Goal: Use online tool/utility: Utilize a website feature to perform a specific function

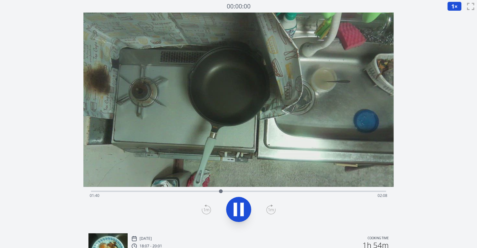
drag, startPoint x: 91, startPoint y: 192, endPoint x: 231, endPoint y: 193, distance: 140.2
click at [225, 193] on div at bounding box center [220, 191] width 9 height 9
drag, startPoint x: 233, startPoint y: 190, endPoint x: 111, endPoint y: 195, distance: 122.1
click at [111, 195] on div at bounding box center [110, 191] width 9 height 9
drag, startPoint x: 112, startPoint y: 188, endPoint x: 109, endPoint y: 192, distance: 4.5
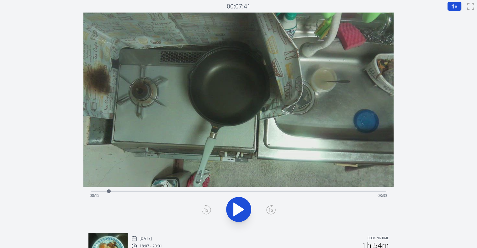
click at [109, 192] on div at bounding box center [108, 191] width 9 height 9
drag, startPoint x: 109, startPoint y: 192, endPoint x: 132, endPoint y: 195, distance: 22.9
click at [132, 195] on div at bounding box center [130, 191] width 9 height 9
click at [236, 205] on icon at bounding box center [235, 209] width 3 height 13
click at [236, 205] on icon at bounding box center [239, 209] width 10 height 13
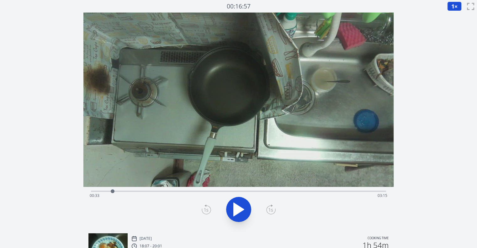
drag, startPoint x: 133, startPoint y: 189, endPoint x: 101, endPoint y: 194, distance: 32.0
click at [108, 194] on div at bounding box center [112, 191] width 9 height 9
click at [240, 203] on icon at bounding box center [241, 209] width 3 height 13
click at [202, 208] on icon at bounding box center [206, 209] width 9 height 10
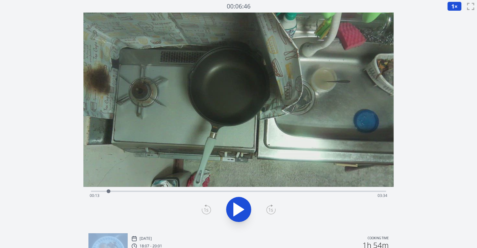
click at [202, 208] on icon at bounding box center [206, 209] width 9 height 10
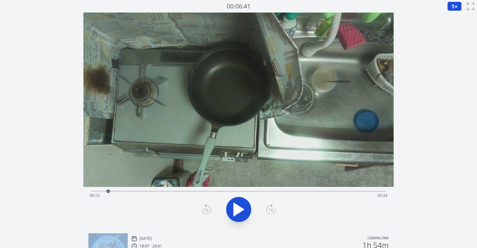
click at [202, 208] on icon at bounding box center [206, 209] width 9 height 10
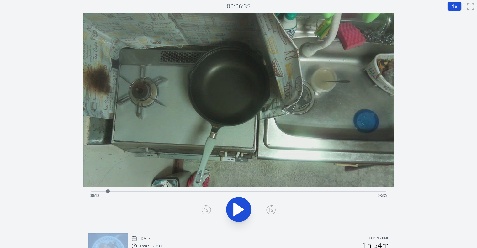
click at [202, 208] on icon at bounding box center [206, 209] width 9 height 10
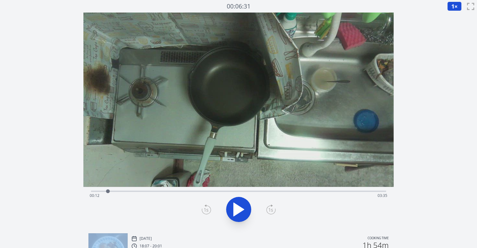
click at [202, 208] on icon at bounding box center [206, 209] width 9 height 10
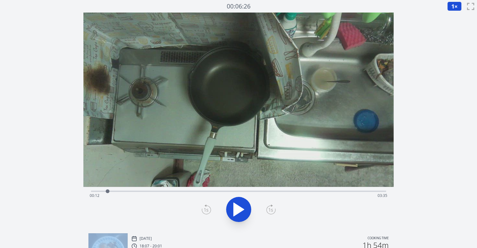
click at [202, 208] on icon at bounding box center [206, 209] width 9 height 10
click at [271, 210] on icon at bounding box center [270, 210] width 4 height 4
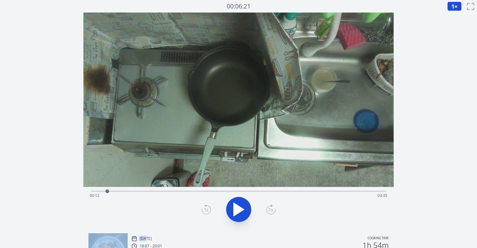
click at [271, 210] on icon at bounding box center [270, 210] width 4 height 4
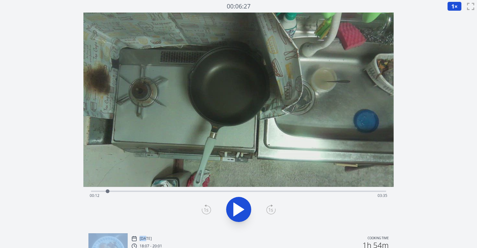
click at [271, 210] on icon at bounding box center [270, 210] width 4 height 4
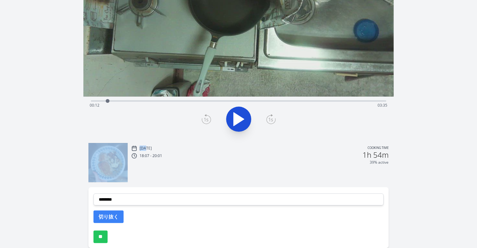
scroll to position [92, 0]
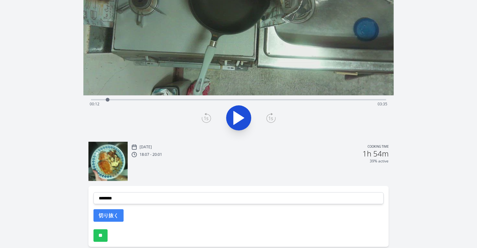
click at [245, 204] on div "**********" at bounding box center [238, 216] width 300 height 61
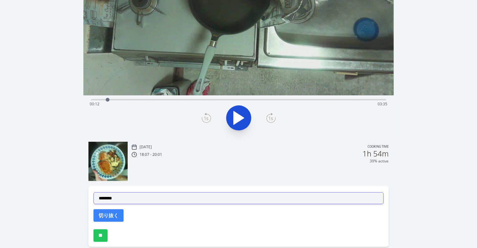
click at [249, 197] on select "**********" at bounding box center [238, 198] width 290 height 12
select select "**********"
click at [93, 192] on select "**********" at bounding box center [238, 198] width 290 height 12
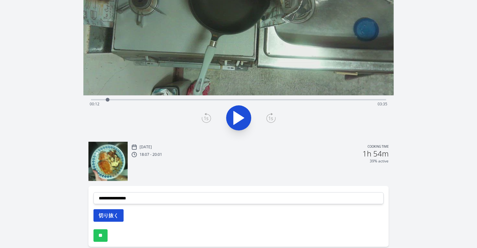
click at [113, 215] on button "切り抜く" at bounding box center [108, 215] width 30 height 13
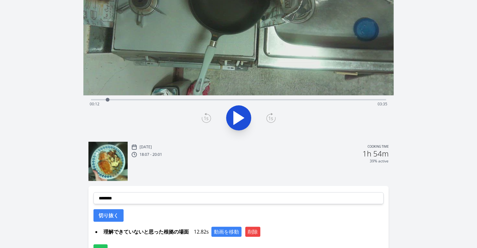
scroll to position [0, 0]
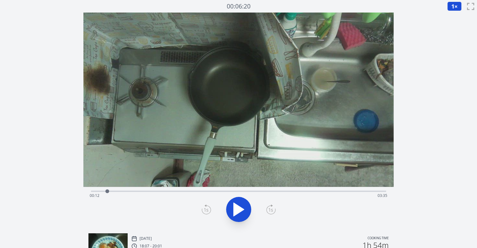
click at [107, 189] on div at bounding box center [107, 191] width 4 height 4
drag, startPoint x: 107, startPoint y: 189, endPoint x: 154, endPoint y: 198, distance: 47.6
click at [154, 192] on div "Time elapsed: 00:48 Time remaining: 02:59" at bounding box center [238, 191] width 295 height 1
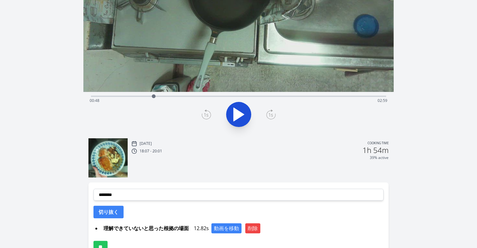
scroll to position [97, 0]
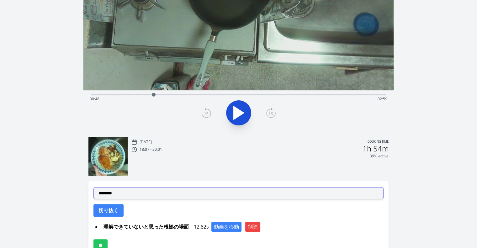
click at [237, 192] on select "**********" at bounding box center [238, 193] width 290 height 12
select select "**********"
click at [93, 187] on select "**********" at bounding box center [238, 193] width 290 height 12
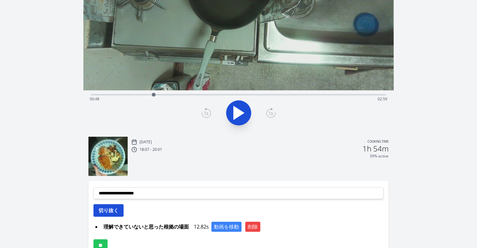
click at [111, 209] on button "切り抜く" at bounding box center [108, 210] width 30 height 13
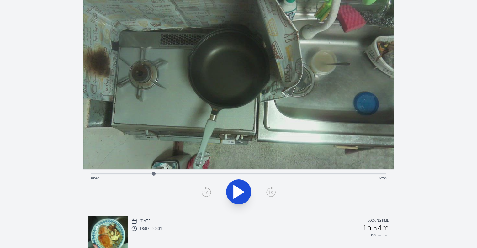
scroll to position [16, 0]
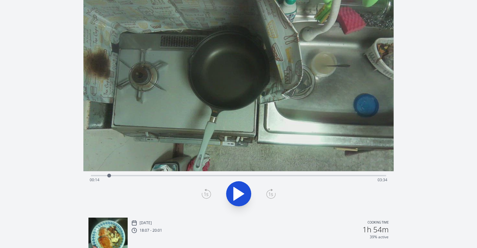
drag, startPoint x: 151, startPoint y: 175, endPoint x: 109, endPoint y: 179, distance: 41.9
click at [109, 179] on div at bounding box center [108, 175] width 9 height 9
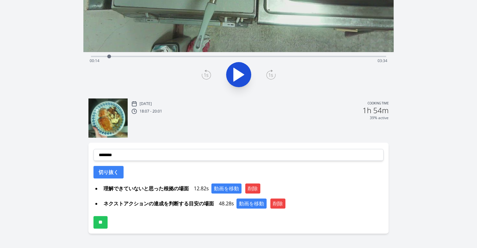
scroll to position [150, 0]
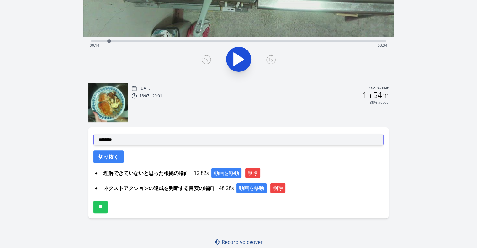
click at [175, 142] on select "**********" at bounding box center [238, 140] width 290 height 12
select select "**********"
click at [93, 134] on select "**********" at bounding box center [238, 140] width 290 height 12
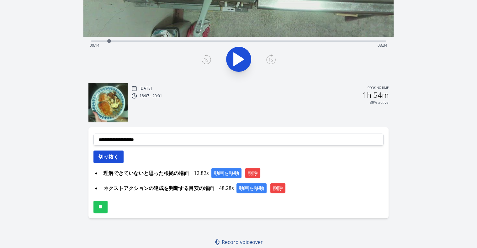
click at [112, 156] on button "切り抜く" at bounding box center [108, 156] width 30 height 13
select select
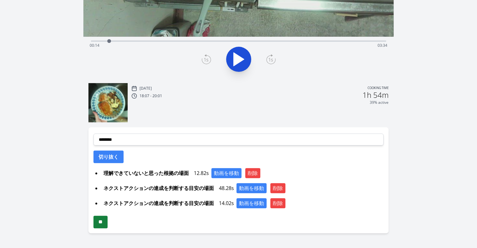
click at [108, 224] on input "**" at bounding box center [100, 222] width 14 height 13
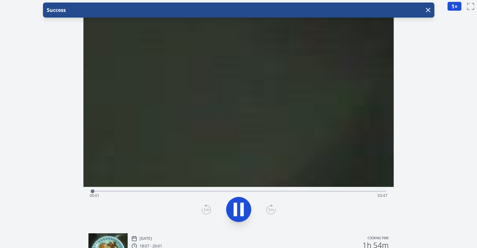
click at [212, 189] on div "Time elapsed: 00:01 Time remaining: 03:47" at bounding box center [238, 191] width 295 height 8
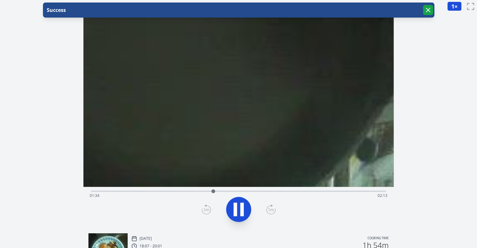
click at [428, 7] on icon "button" at bounding box center [428, 10] width 8 height 8
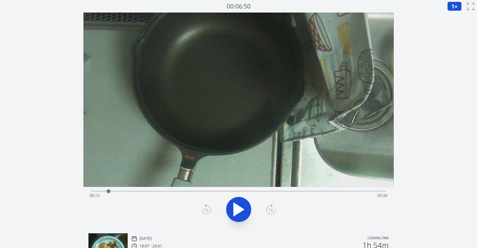
drag, startPoint x: 222, startPoint y: 193, endPoint x: 108, endPoint y: 199, distance: 113.4
click at [108, 192] on div "Time elapsed: 00:13 Time remaining: 03:34" at bounding box center [238, 191] width 295 height 1
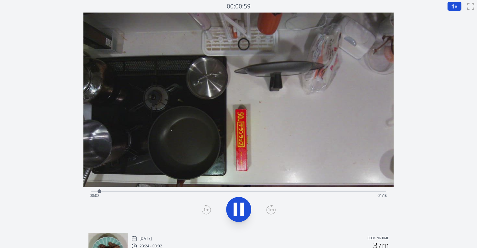
click at [266, 189] on div "Time elapsed: 00:02 Time remaining: 01:16" at bounding box center [238, 191] width 295 height 8
click at [304, 191] on div "Time elapsed: 00:47 Time remaining: 00:30" at bounding box center [239, 196] width 298 height 10
drag, startPoint x: 328, startPoint y: 190, endPoint x: 349, endPoint y: 189, distance: 21.0
click at [349, 189] on div at bounding box center [349, 191] width 4 height 4
click at [241, 211] on icon at bounding box center [241, 209] width 3 height 13
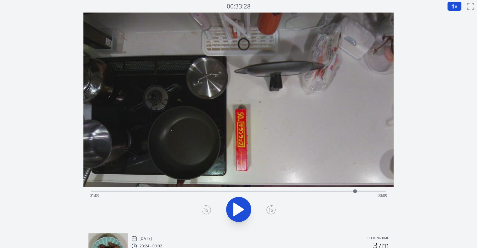
click at [204, 209] on icon at bounding box center [206, 209] width 9 height 10
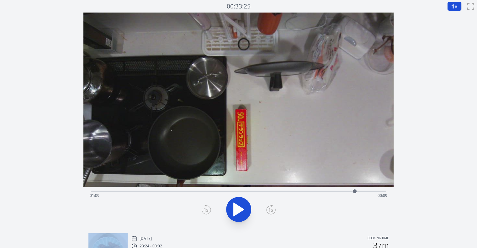
click at [204, 209] on icon at bounding box center [206, 209] width 9 height 10
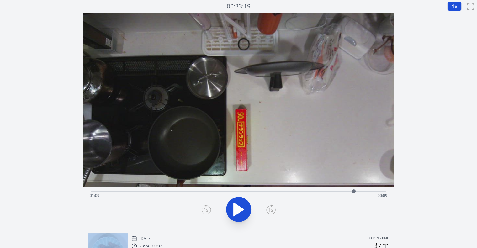
click at [204, 209] on icon at bounding box center [206, 209] width 9 height 10
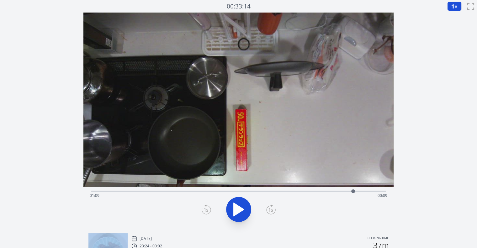
click at [204, 209] on icon at bounding box center [206, 209] width 9 height 10
click at [242, 212] on icon at bounding box center [241, 209] width 3 height 13
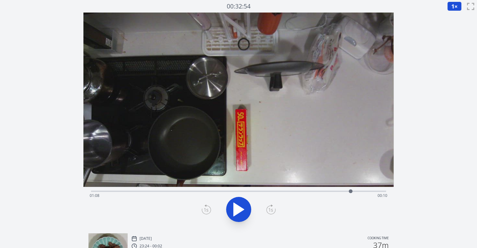
drag, startPoint x: 363, startPoint y: 192, endPoint x: 351, endPoint y: 193, distance: 11.7
click at [351, 193] on div at bounding box center [350, 191] width 9 height 9
click at [276, 212] on div at bounding box center [238, 209] width 303 height 30
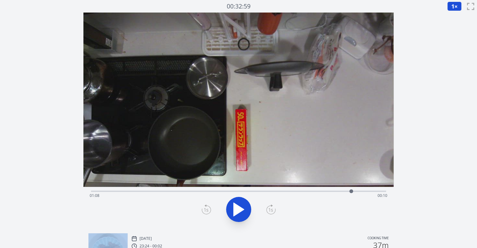
click at [276, 212] on div at bounding box center [238, 209] width 303 height 30
click at [277, 212] on div at bounding box center [238, 209] width 303 height 30
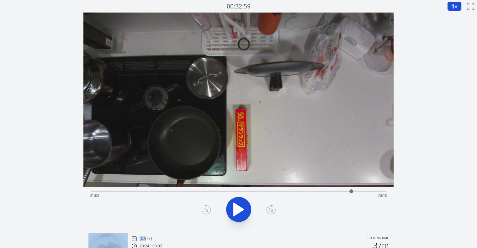
click at [277, 212] on div at bounding box center [238, 209] width 303 height 30
click at [271, 205] on icon at bounding box center [271, 206] width 1 height 2
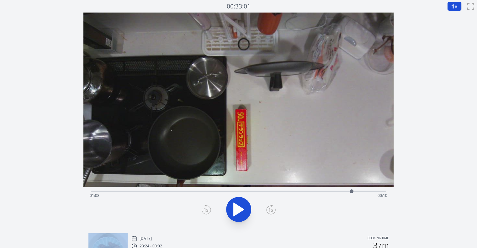
click at [271, 205] on icon at bounding box center [271, 206] width 1 height 2
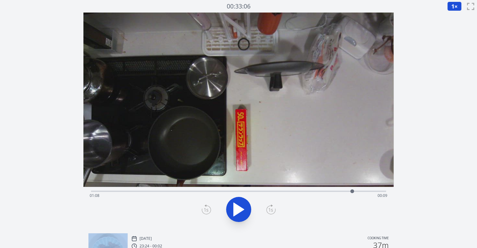
click at [271, 205] on icon at bounding box center [271, 206] width 1 height 2
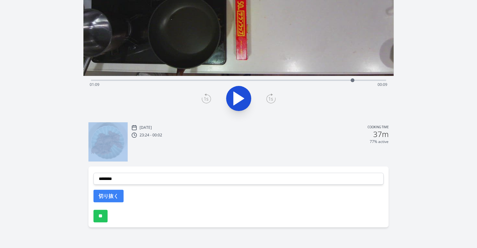
scroll to position [114, 0]
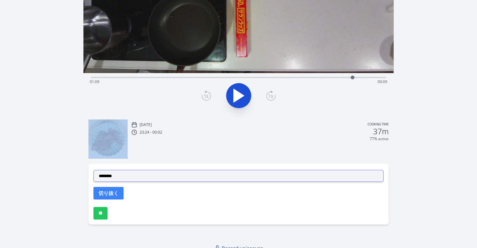
click at [197, 174] on select "**********" at bounding box center [238, 176] width 290 height 12
select select "**********"
click at [93, 170] on select "**********" at bounding box center [238, 176] width 290 height 12
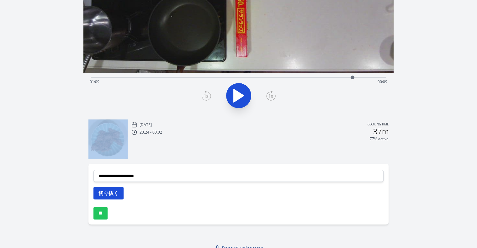
click at [120, 192] on button "切り抜く" at bounding box center [108, 193] width 30 height 13
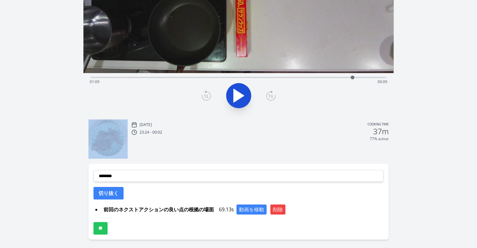
scroll to position [0, 0]
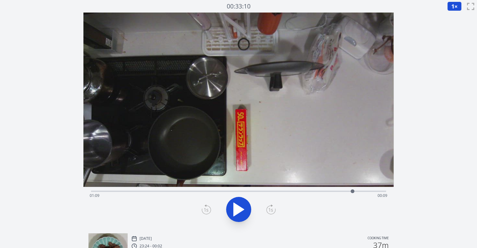
click at [195, 189] on div "Time elapsed: 01:09 Time remaining: 00:09" at bounding box center [238, 191] width 295 height 8
drag, startPoint x: 195, startPoint y: 191, endPoint x: 219, endPoint y: 189, distance: 24.2
click at [219, 189] on div at bounding box center [218, 191] width 9 height 9
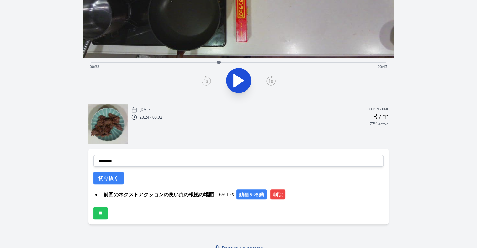
scroll to position [135, 0]
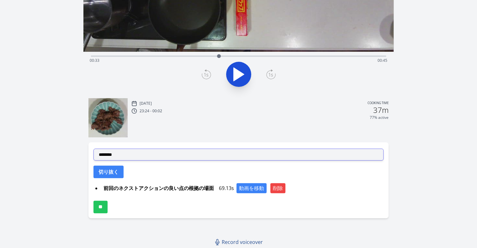
click at [176, 156] on select "**********" at bounding box center [238, 155] width 290 height 12
select select "**********"
click at [93, 149] on select "**********" at bounding box center [238, 155] width 290 height 12
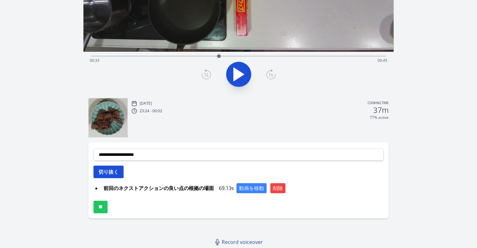
click at [114, 166] on button "切り抜く" at bounding box center [108, 172] width 30 height 13
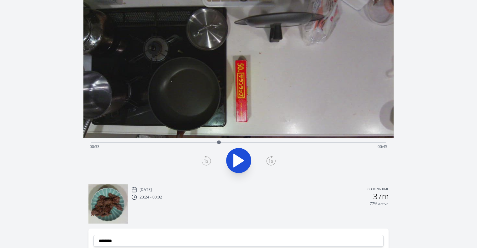
scroll to position [48, 0]
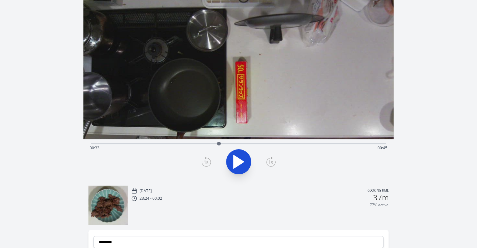
drag, startPoint x: 208, startPoint y: 155, endPoint x: 204, endPoint y: 161, distance: 7.2
click at [204, 161] on div at bounding box center [238, 162] width 303 height 30
click at [204, 161] on icon at bounding box center [206, 162] width 9 height 10
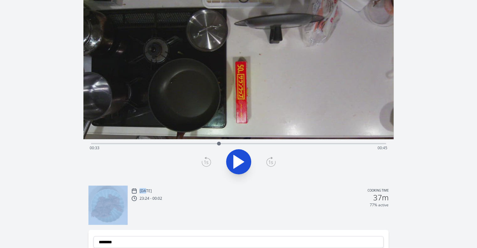
click at [204, 161] on icon at bounding box center [206, 162] width 9 height 10
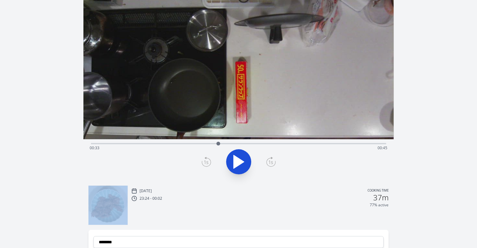
click at [204, 161] on icon at bounding box center [206, 162] width 9 height 10
click at [275, 159] on icon at bounding box center [270, 162] width 9 height 10
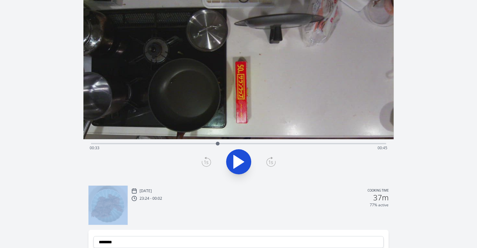
click at [275, 159] on icon at bounding box center [270, 162] width 9 height 10
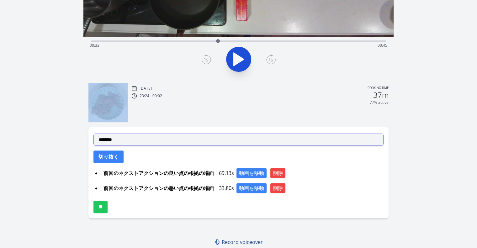
click at [192, 143] on select "**********" at bounding box center [238, 140] width 290 height 12
select select "**********"
click at [93, 134] on select "**********" at bounding box center [238, 140] width 290 height 12
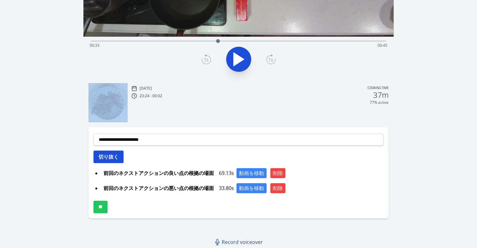
click at [119, 158] on button "切り抜く" at bounding box center [108, 156] width 30 height 13
select select
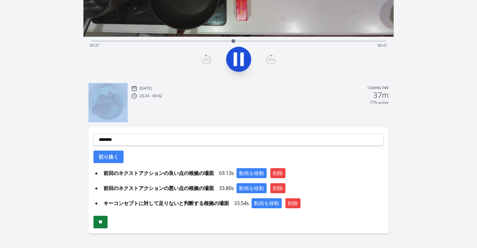
click at [104, 226] on input "**" at bounding box center [100, 222] width 14 height 13
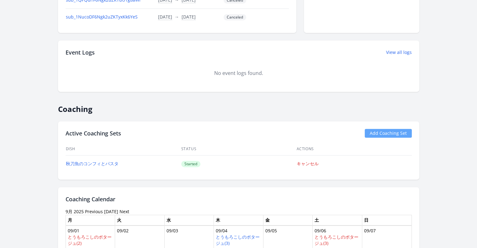
scroll to position [328, 0]
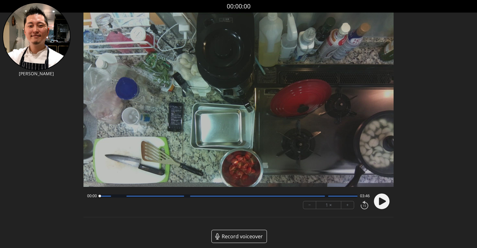
click at [293, 193] on div "00:00 03:46 − 1 × +" at bounding box center [227, 201] width 285 height 21
click at [293, 198] on div "00:00 03:46" at bounding box center [228, 195] width 282 height 5
click at [295, 196] on div at bounding box center [257, 196] width 135 height 1
click at [378, 202] on circle at bounding box center [382, 201] width 16 height 16
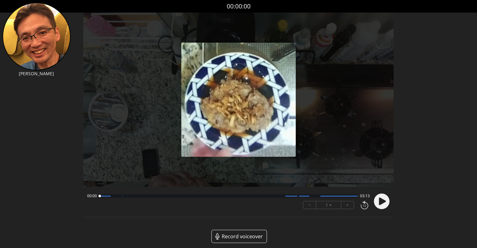
click at [383, 202] on icon at bounding box center [382, 202] width 7 height 8
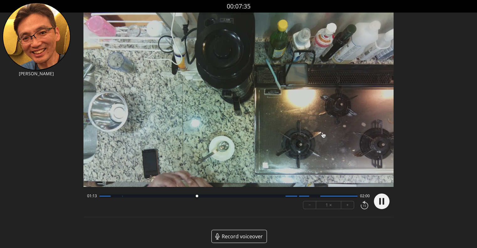
drag, startPoint x: 108, startPoint y: 196, endPoint x: 211, endPoint y: 193, distance: 103.5
click at [201, 193] on div at bounding box center [197, 196] width 8 height 8
drag, startPoint x: 211, startPoint y: 195, endPoint x: 273, endPoint y: 195, distance: 62.1
click at [261, 195] on div at bounding box center [259, 196] width 3 height 3
click at [385, 201] on icon at bounding box center [382, 202] width 7 height 8
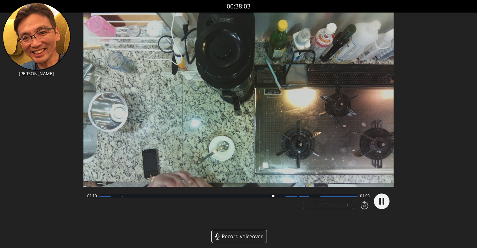
click at [385, 201] on circle at bounding box center [382, 201] width 16 height 16
click at [384, 207] on circle at bounding box center [382, 201] width 16 height 16
